Goal: Transaction & Acquisition: Obtain resource

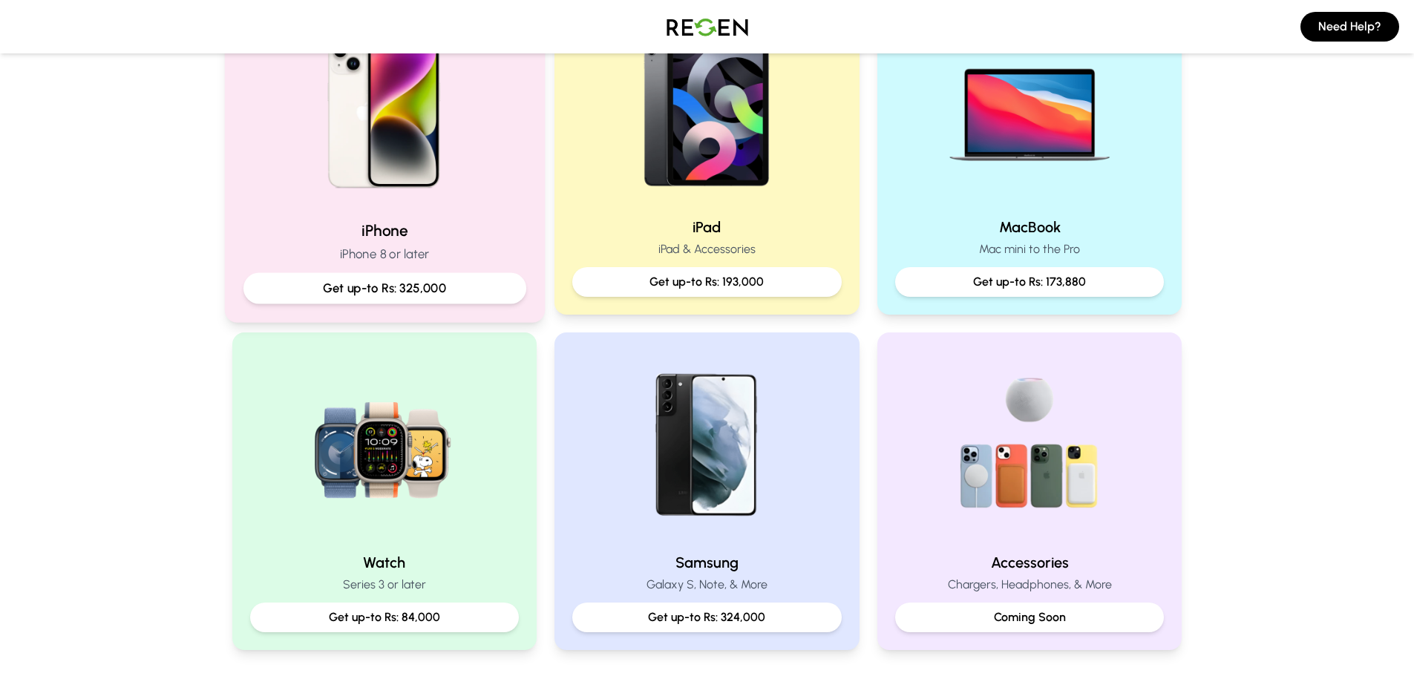
scroll to position [371, 0]
click at [413, 210] on div "iPhone iPhone 8 or later Get up-to Rs: 325,000" at bounding box center [384, 155] width 320 height 333
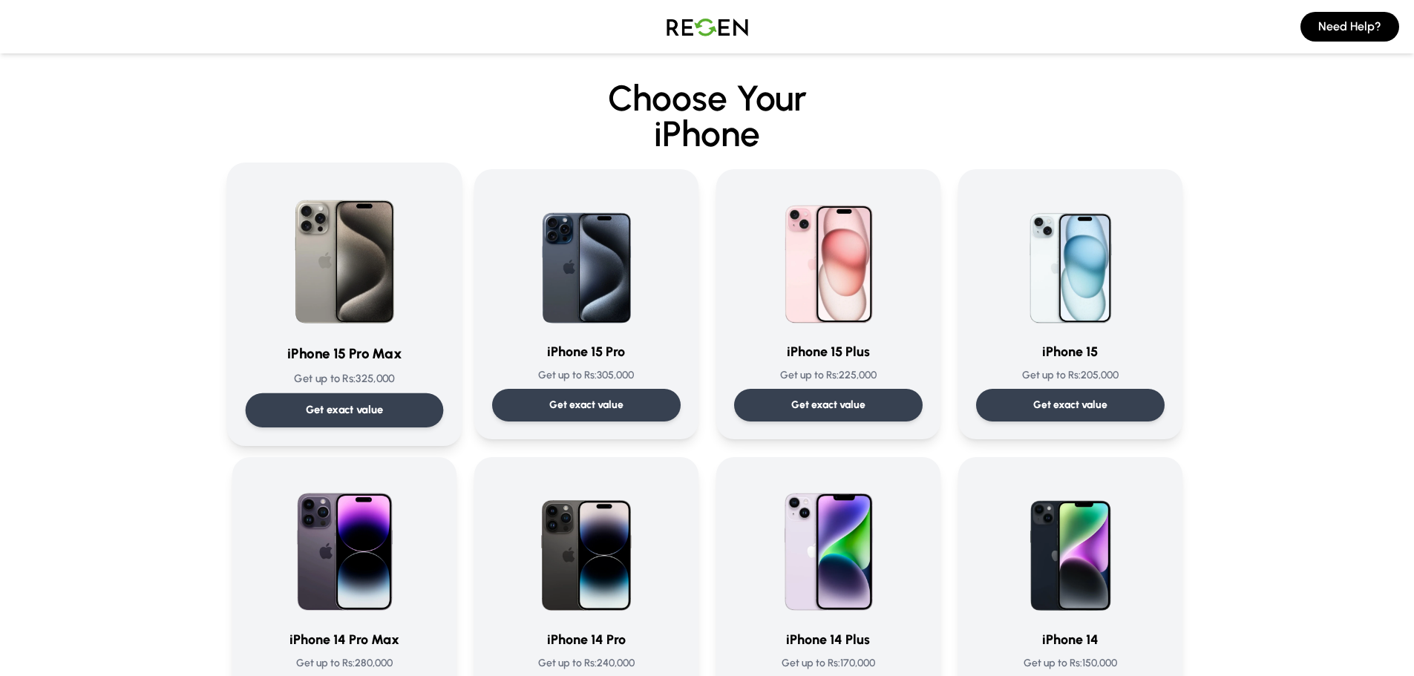
click at [339, 407] on p "Get exact value" at bounding box center [344, 410] width 78 height 16
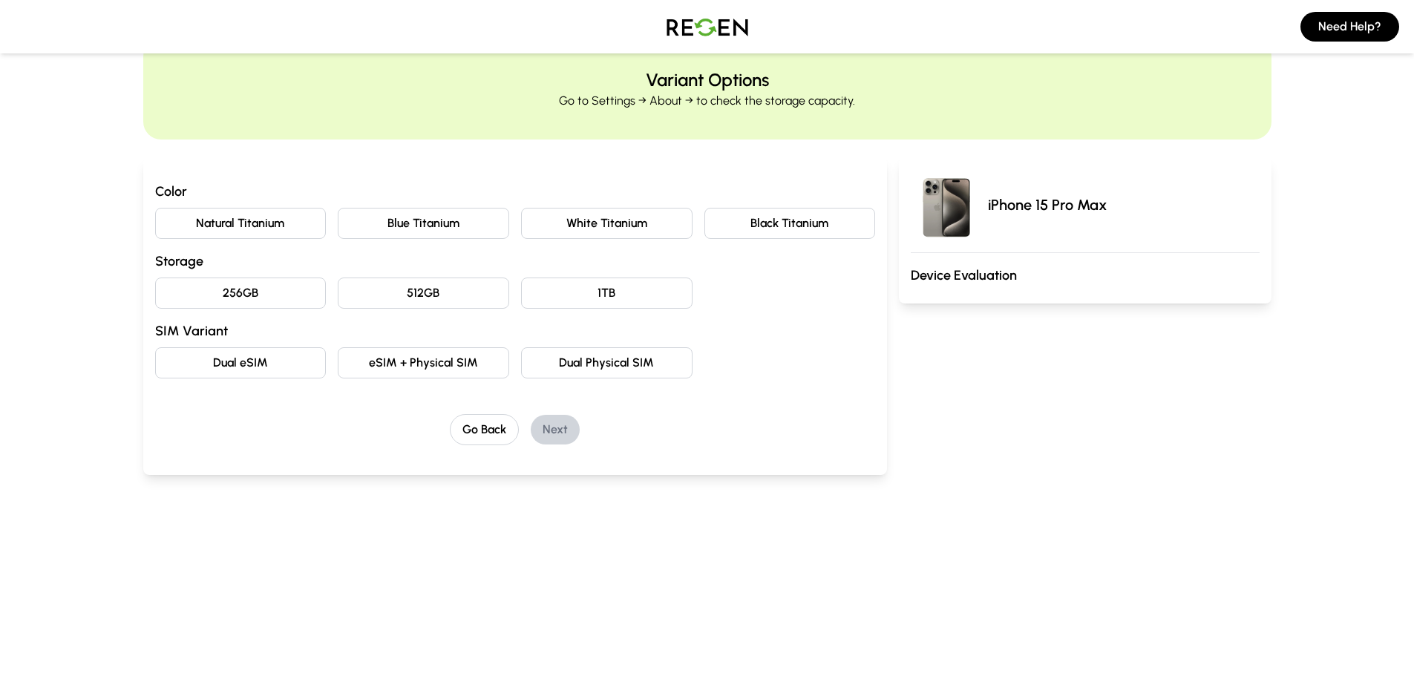
scroll to position [74, 0]
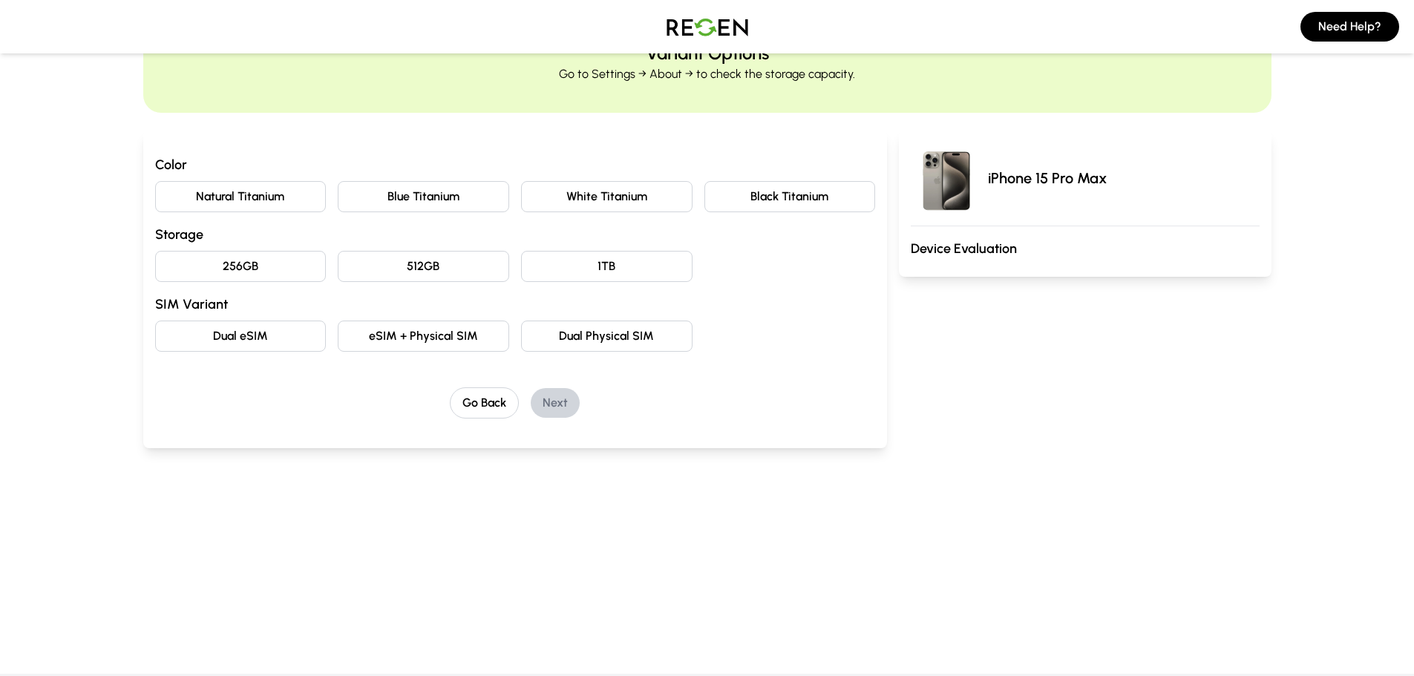
click at [244, 199] on button "Natural Titanium" at bounding box center [240, 196] width 171 height 31
click at [232, 264] on button "256GB" at bounding box center [240, 266] width 171 height 31
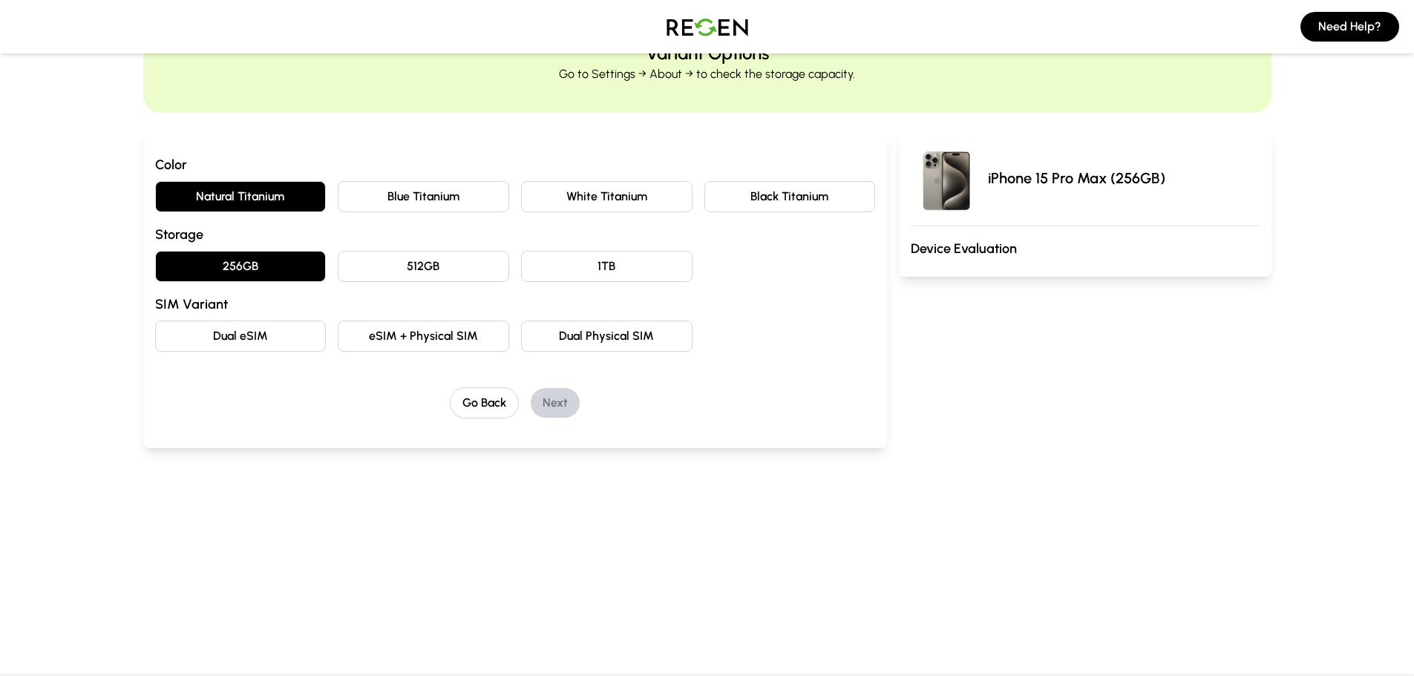
click at [394, 336] on button "eSIM + Physical SIM" at bounding box center [423, 336] width 171 height 31
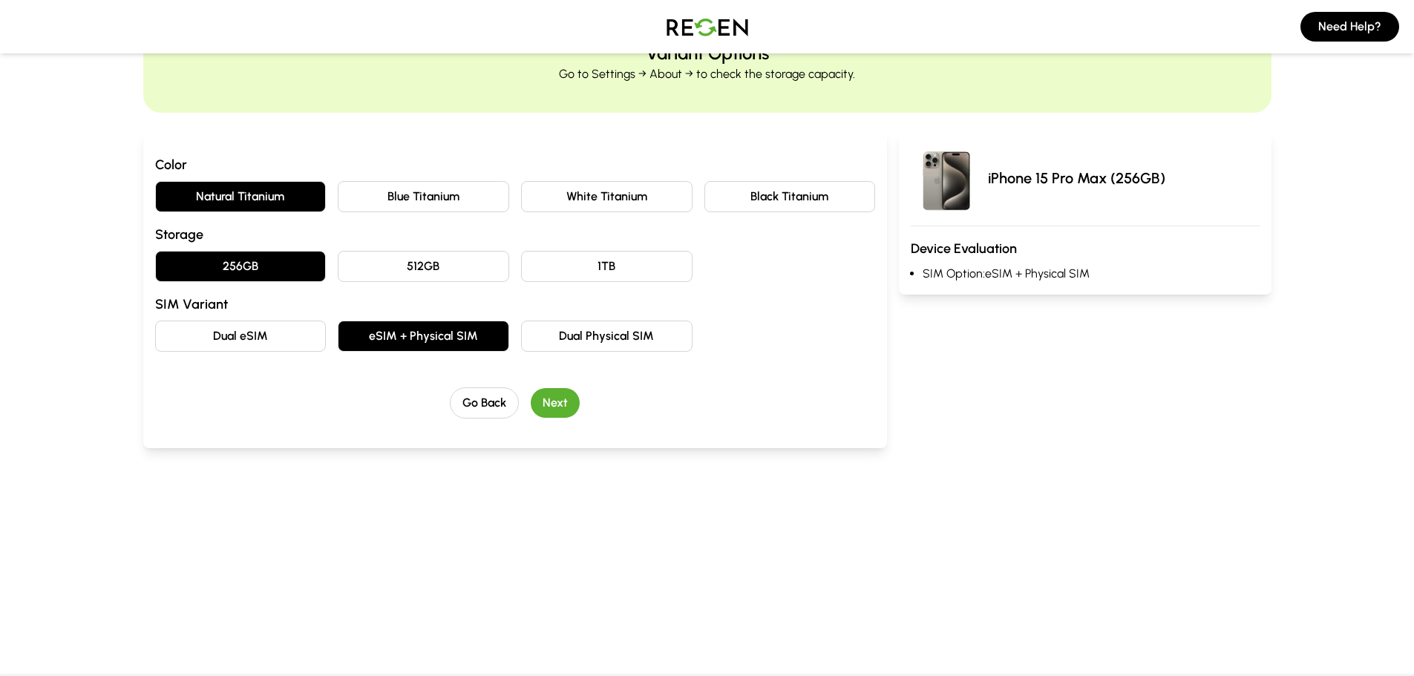
click at [563, 404] on button "Next" at bounding box center [555, 403] width 49 height 30
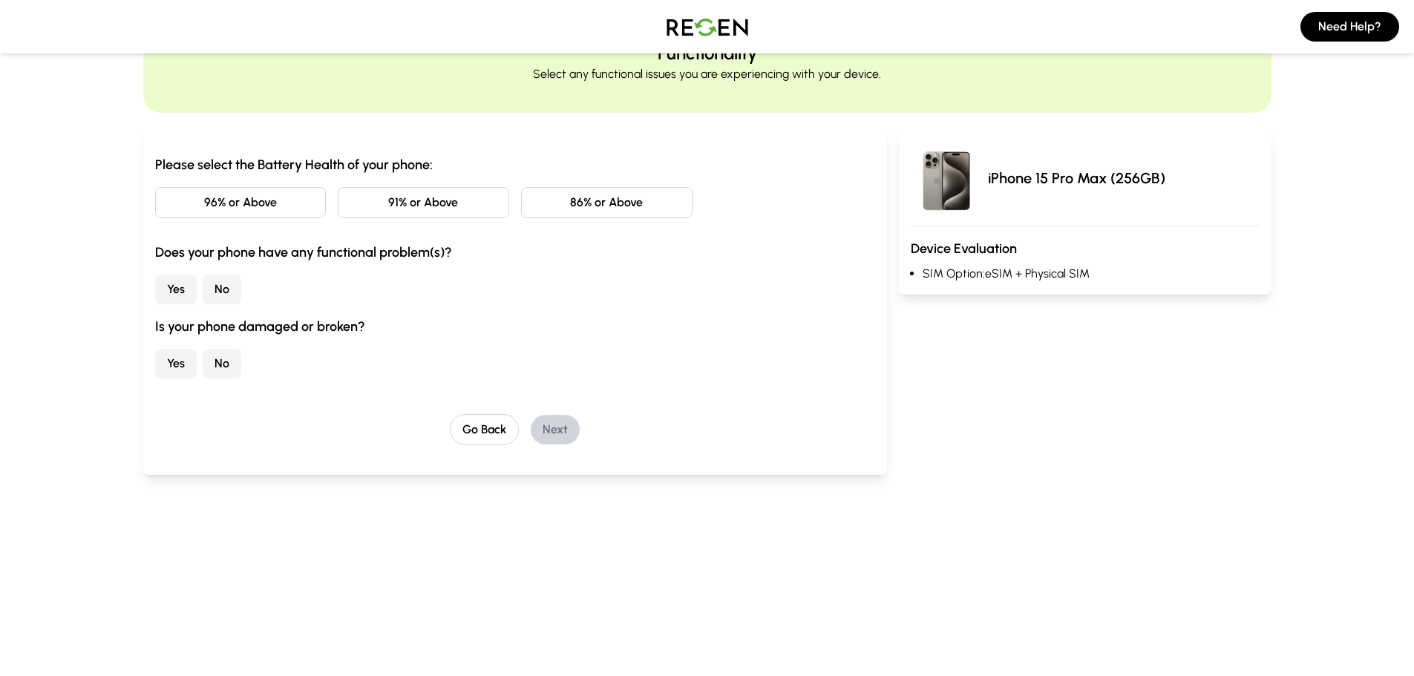
click at [580, 194] on button "86% or Above" at bounding box center [606, 202] width 171 height 31
click at [220, 286] on button "No" at bounding box center [222, 290] width 39 height 30
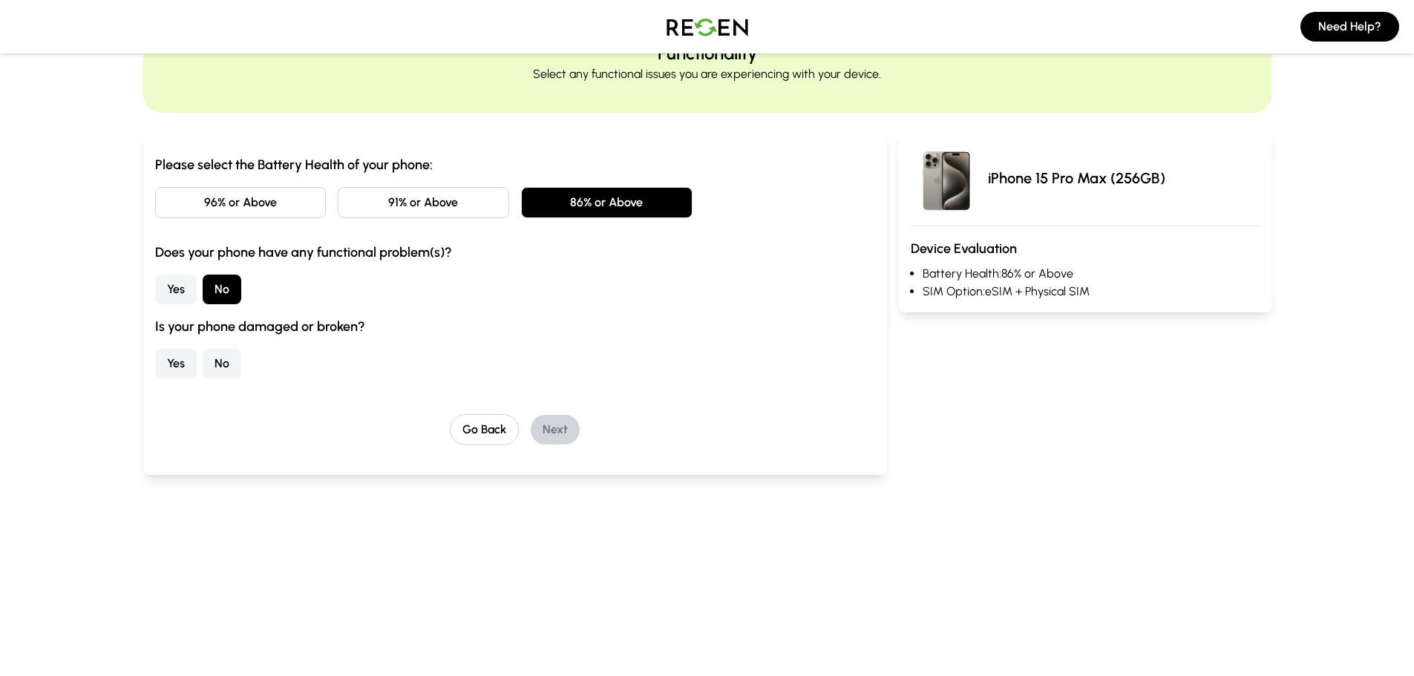
click at [231, 373] on button "No" at bounding box center [222, 364] width 39 height 30
click at [544, 426] on button "Next" at bounding box center [555, 430] width 49 height 30
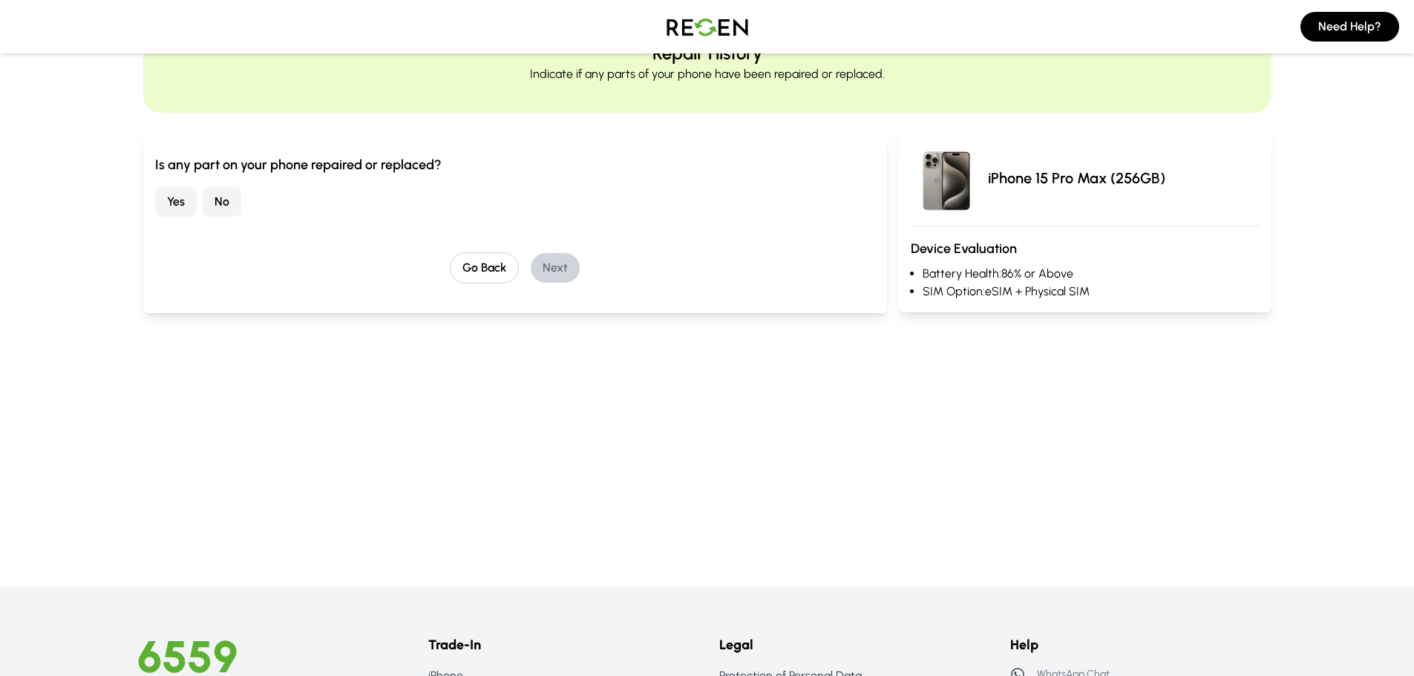
click at [225, 204] on button "No" at bounding box center [222, 202] width 39 height 30
click at [547, 272] on button "Next" at bounding box center [555, 268] width 49 height 30
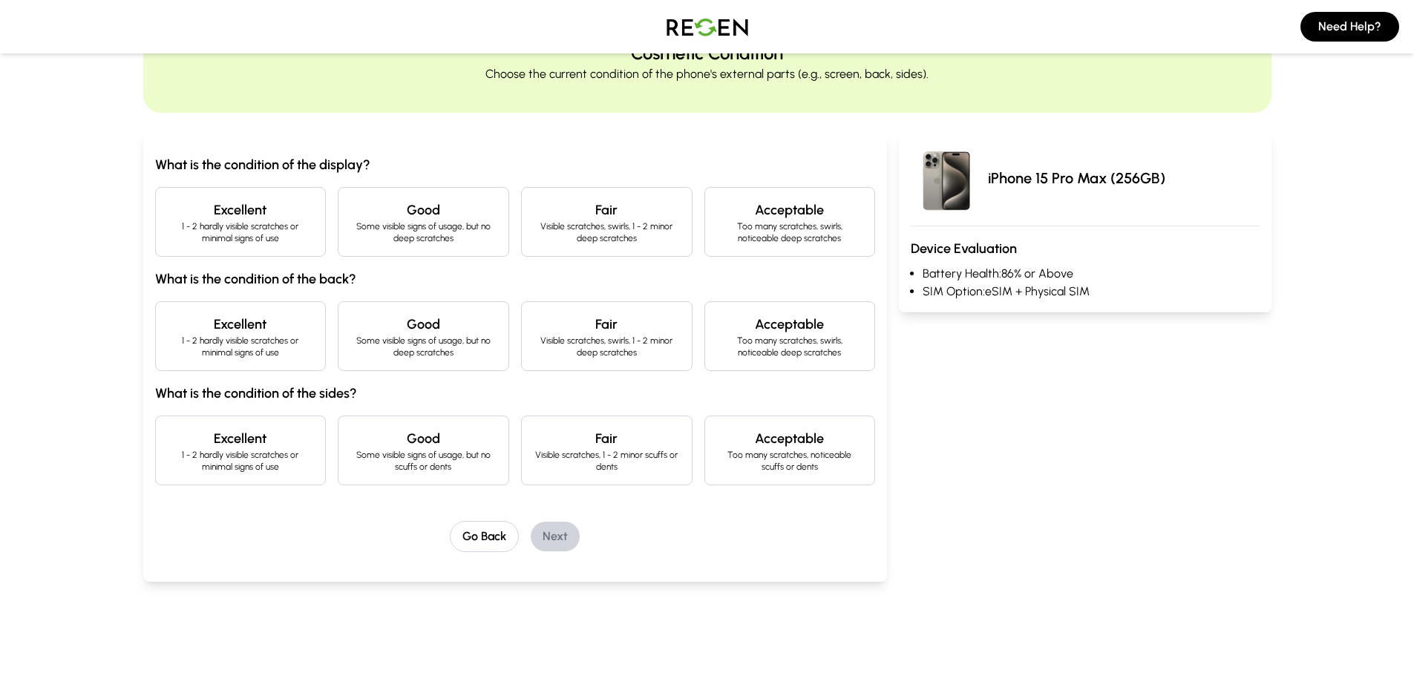
click at [214, 223] on p "1 - 2 hardly visible scratches or minimal signs of use" at bounding box center [241, 232] width 146 height 24
click at [243, 341] on p "1 - 2 hardly visible scratches or minimal signs of use" at bounding box center [241, 347] width 146 height 24
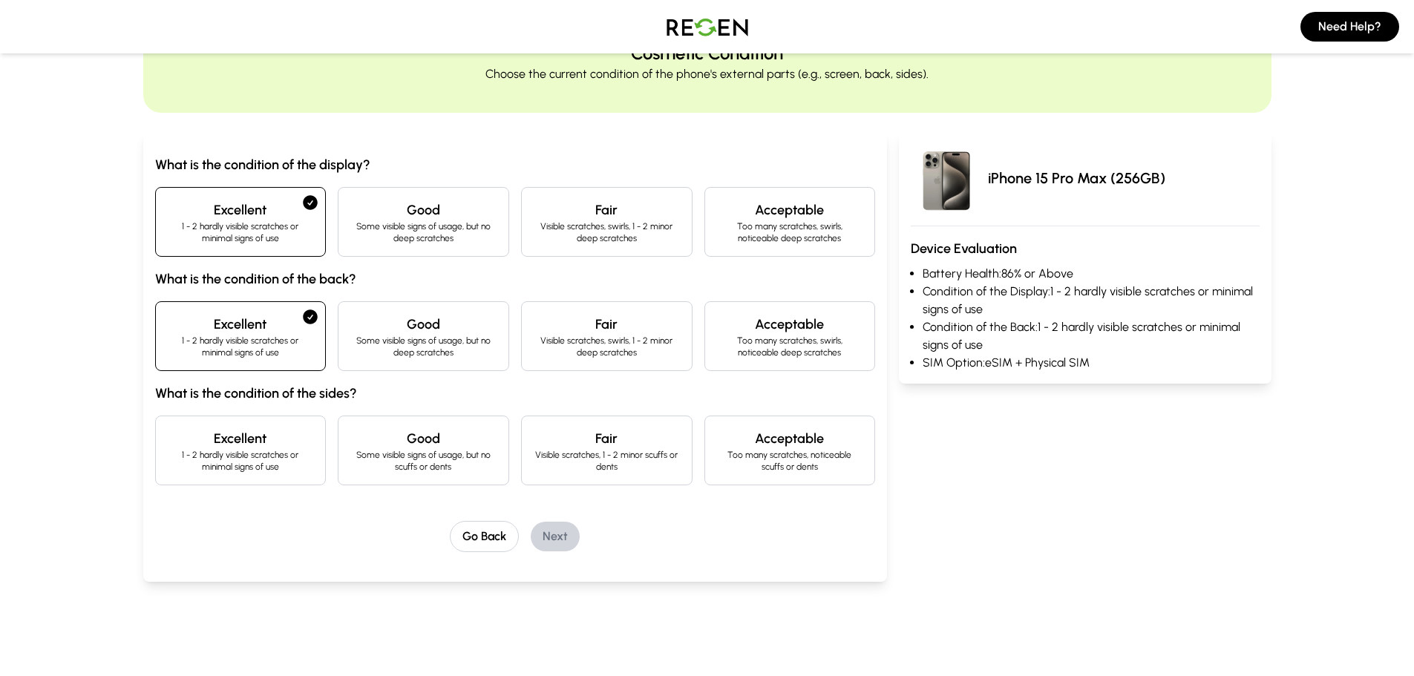
click at [247, 445] on h4 "Excellent" at bounding box center [241, 438] width 146 height 21
click at [567, 543] on button "Next" at bounding box center [555, 537] width 49 height 30
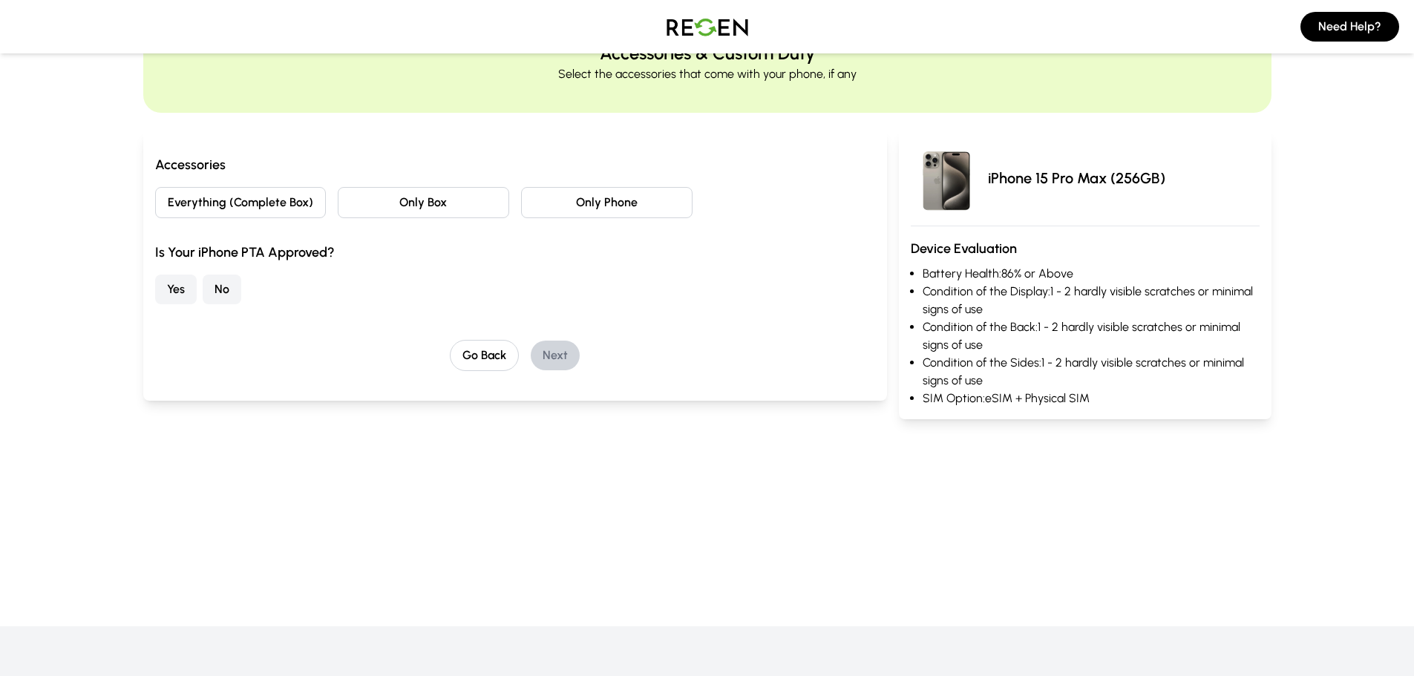
click at [170, 284] on button "Yes" at bounding box center [176, 290] width 42 height 30
click at [258, 210] on button "Everything (Complete Box)" at bounding box center [240, 202] width 171 height 31
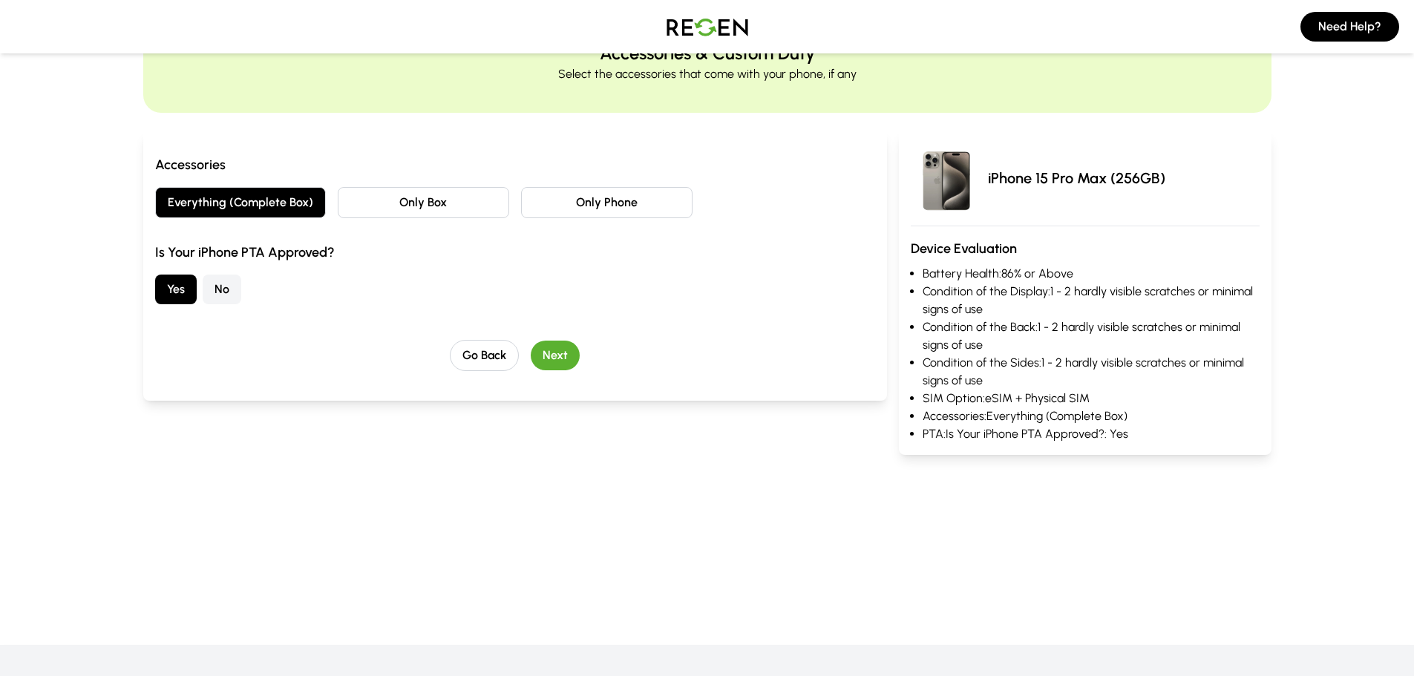
click at [556, 359] on button "Next" at bounding box center [555, 356] width 49 height 30
